Goal: Task Accomplishment & Management: Manage account settings

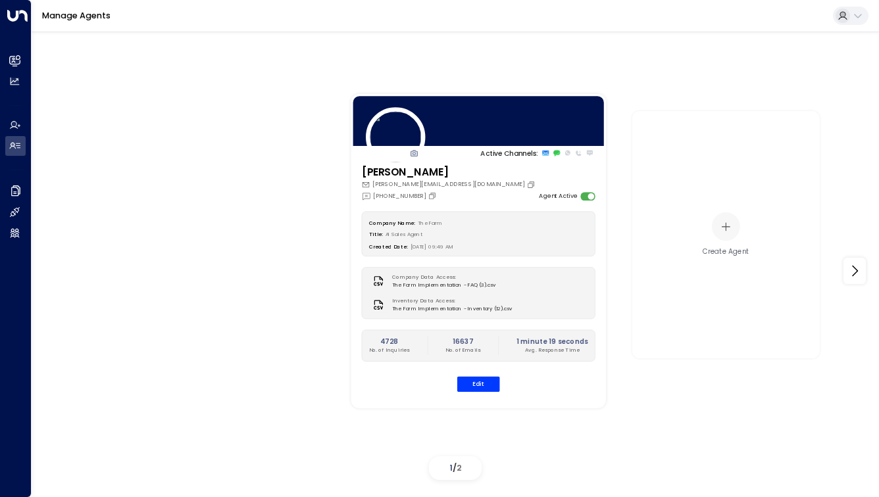
click at [475, 392] on button "Edit" at bounding box center [478, 384] width 43 height 15
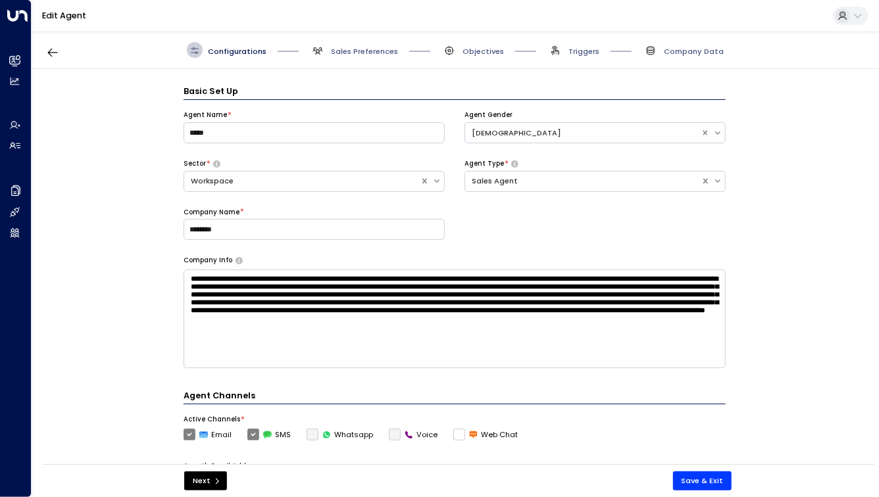
scroll to position [16, 0]
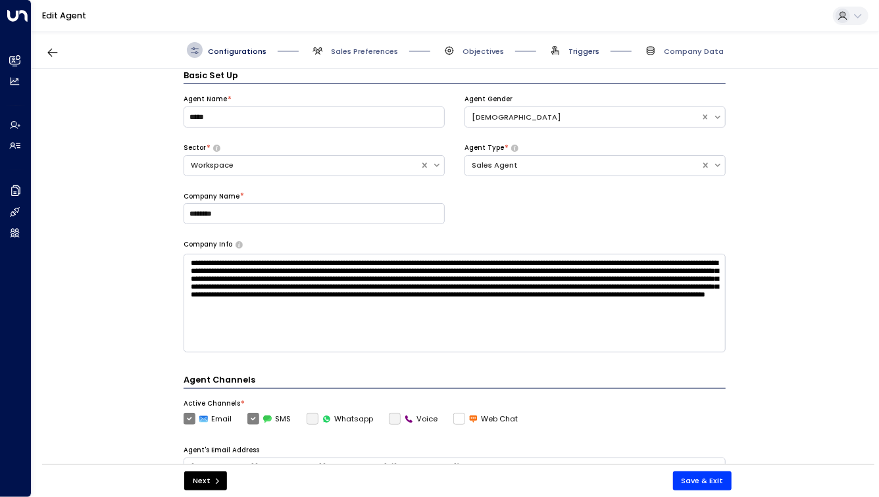
click at [593, 56] on span "Triggers" at bounding box center [584, 51] width 31 height 11
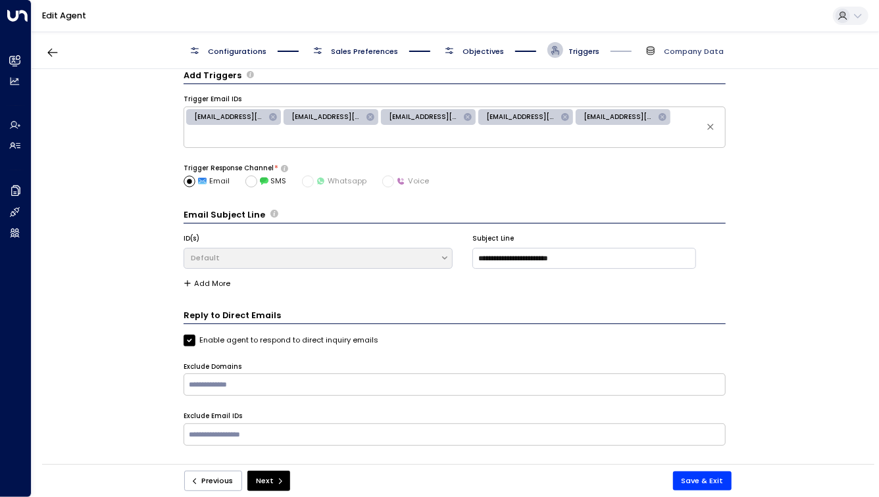
click at [671, 49] on span "Company Data" at bounding box center [694, 51] width 60 height 11
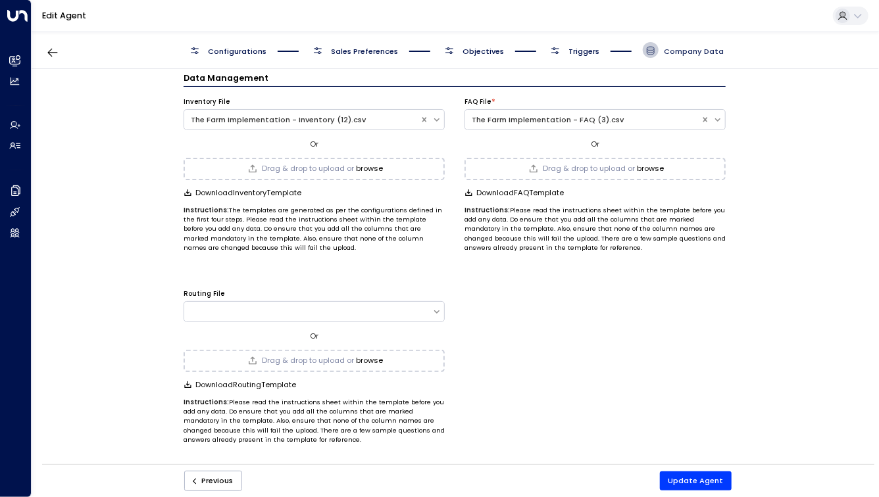
scroll to position [12, 0]
click at [368, 168] on button "browse" at bounding box center [370, 170] width 27 height 9
click at [651, 166] on button "browse" at bounding box center [651, 170] width 27 height 9
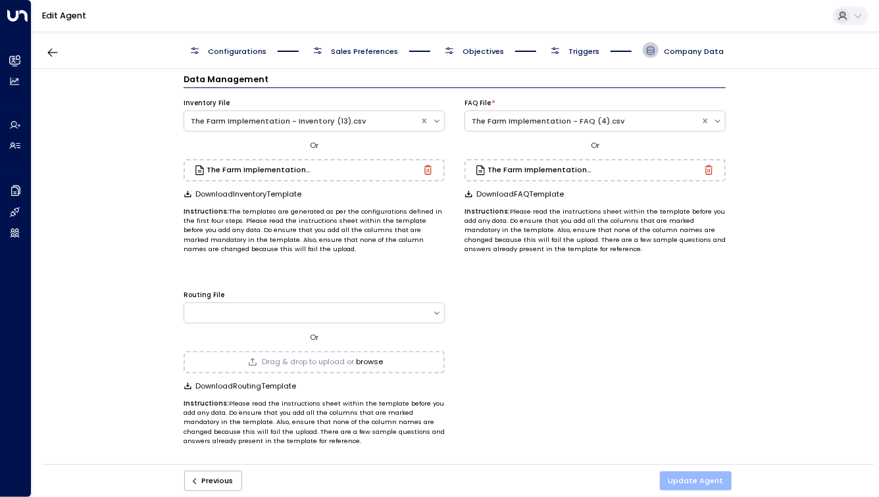
click at [692, 478] on button "Update Agent" at bounding box center [696, 481] width 72 height 19
